Goal: Transaction & Acquisition: Purchase product/service

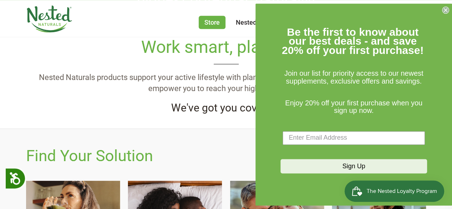
scroll to position [286, 0]
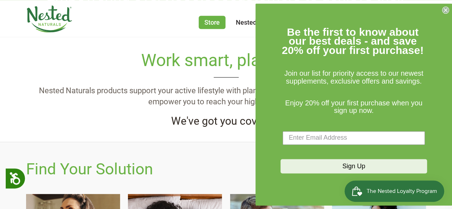
click at [447, 13] on circle "Close dialog" at bounding box center [446, 9] width 7 height 7
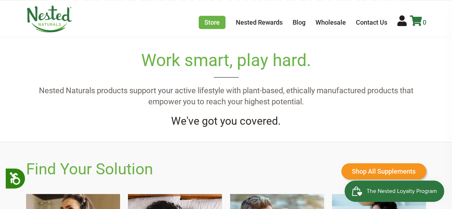
click at [416, 20] on icon at bounding box center [416, 20] width 12 height 11
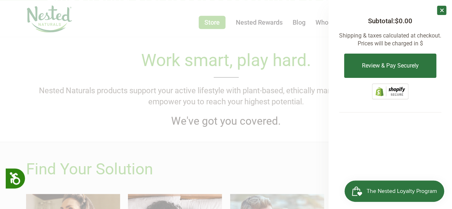
click at [320, 143] on div at bounding box center [226, 104] width 452 height 209
click at [440, 13] on link "×" at bounding box center [441, 10] width 9 height 9
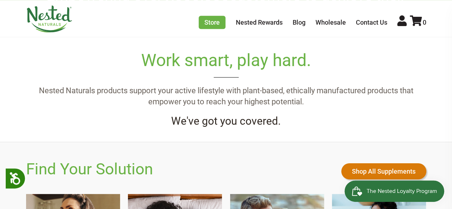
click at [378, 172] on link "Shop All Supplements" at bounding box center [384, 171] width 85 height 16
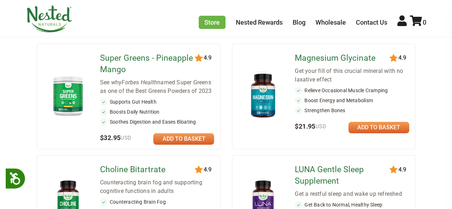
click at [203, 140] on link at bounding box center [183, 138] width 61 height 11
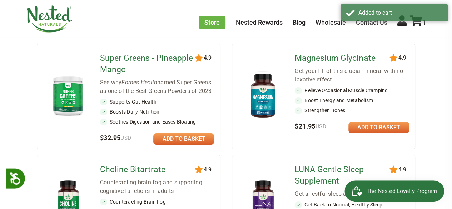
click at [190, 141] on link at bounding box center [183, 138] width 61 height 11
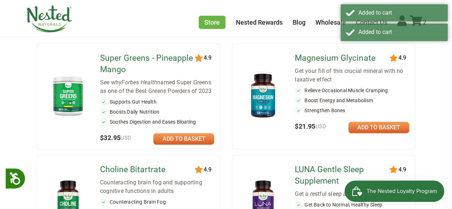
click at [391, 128] on link at bounding box center [379, 127] width 61 height 11
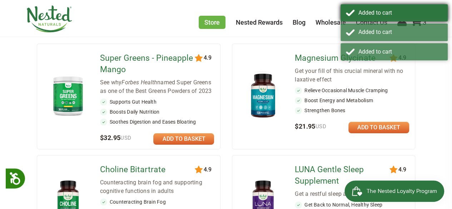
click at [416, 21] on div "Added to cart" at bounding box center [394, 12] width 107 height 17
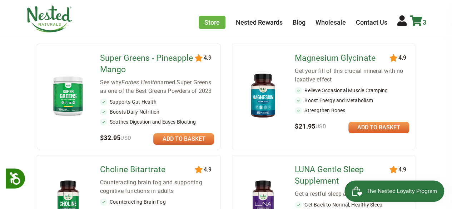
click at [423, 26] on span "3" at bounding box center [425, 23] width 4 height 8
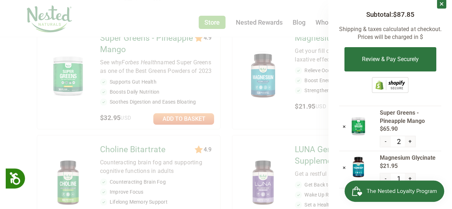
scroll to position [143, 0]
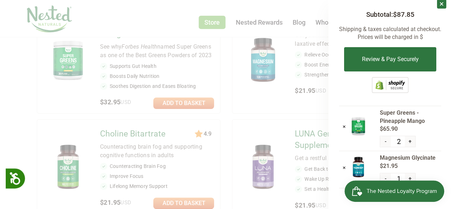
click at [391, 72] on form "Review & Pay Securely" at bounding box center [390, 62] width 102 height 30
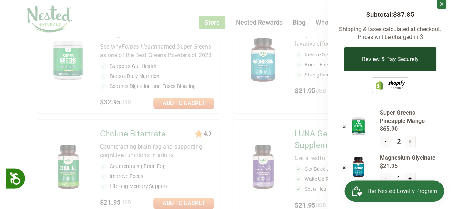
click at [393, 67] on button "Review & Pay Securely" at bounding box center [390, 59] width 92 height 24
